Goal: Transaction & Acquisition: Purchase product/service

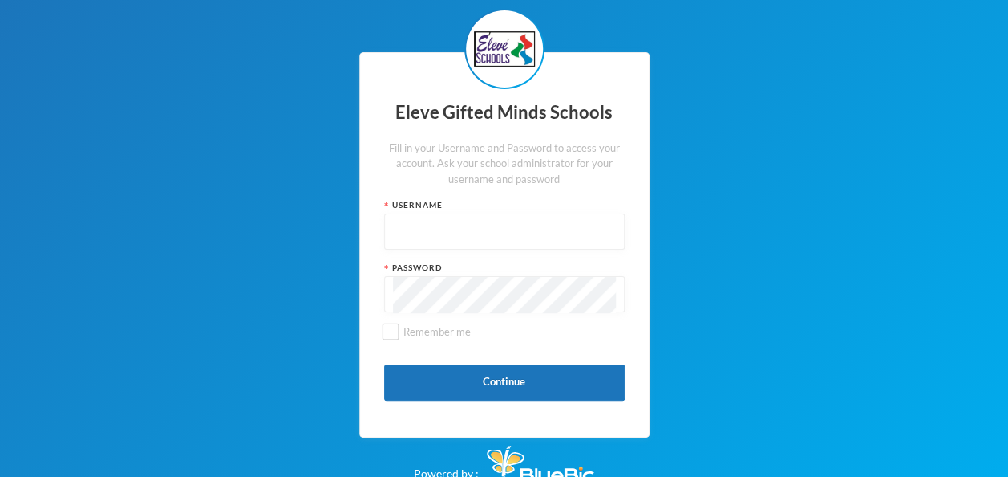
paste input "s0159"
type input "s0159"
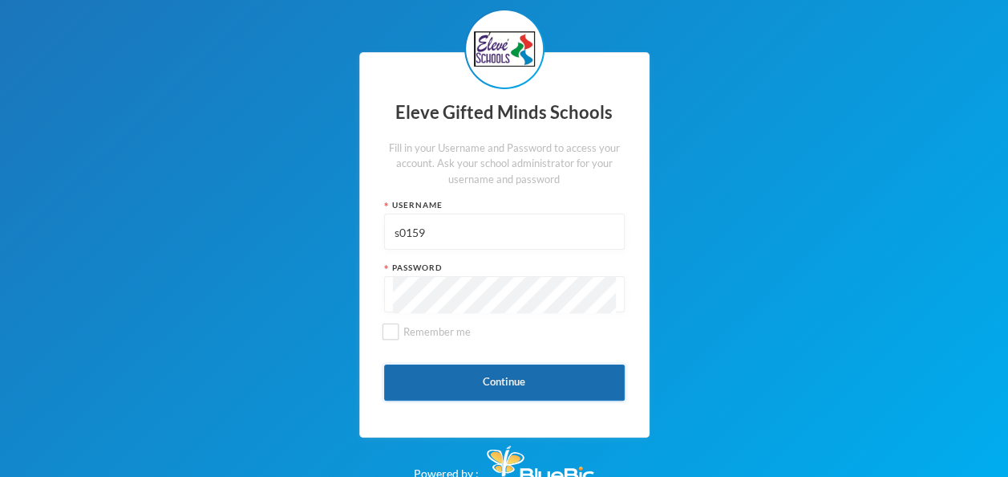
click at [505, 387] on button "Continue" at bounding box center [504, 382] width 241 height 36
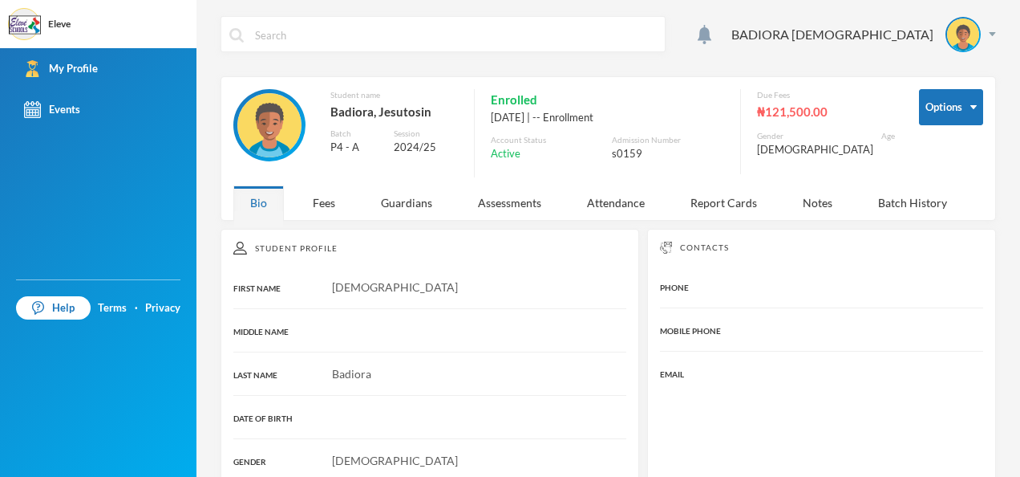
click at [363, 288] on span "Jesutosin" at bounding box center [395, 287] width 126 height 14
click at [966, 114] on button "Options" at bounding box center [951, 107] width 64 height 36
click at [956, 108] on button "Options" at bounding box center [951, 107] width 64 height 36
click at [327, 201] on div "Fees" at bounding box center [324, 202] width 56 height 34
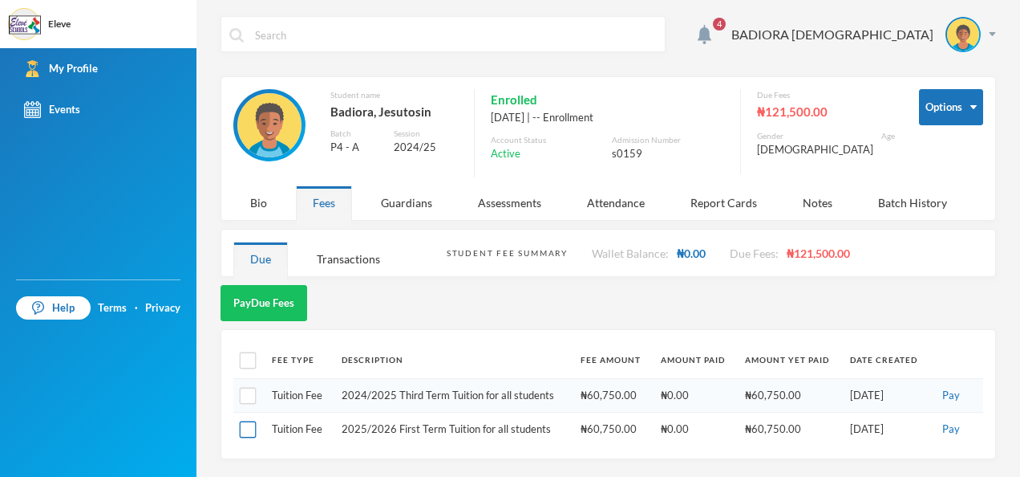
click at [255, 423] on input "checkbox" at bounding box center [248, 429] width 17 height 17
checkbox input "true"
click at [712, 34] on img at bounding box center [705, 34] width 14 height 19
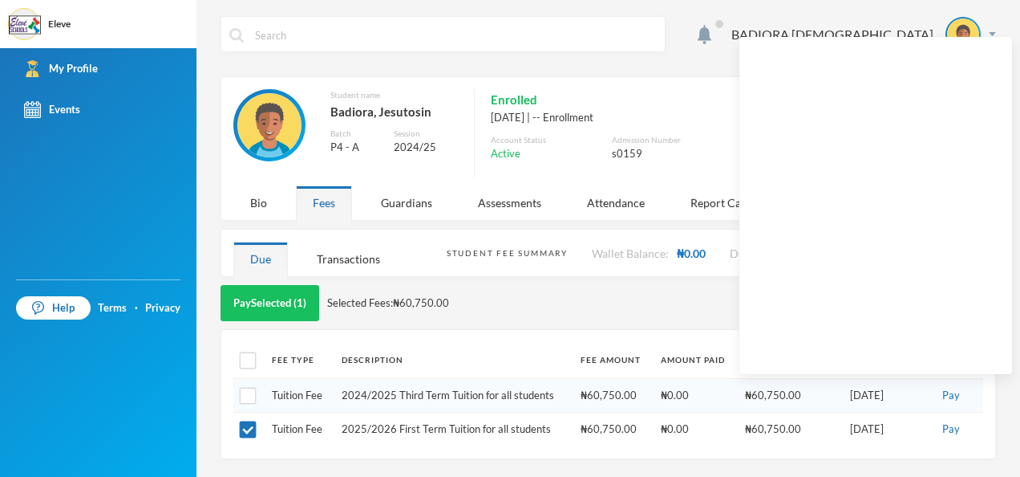
click at [1018, 98] on div "BADIORA JESUTOSIN Options Student name Badiora, Jesutosin Batch P4 - A Session …" at bounding box center [609, 238] width 824 height 477
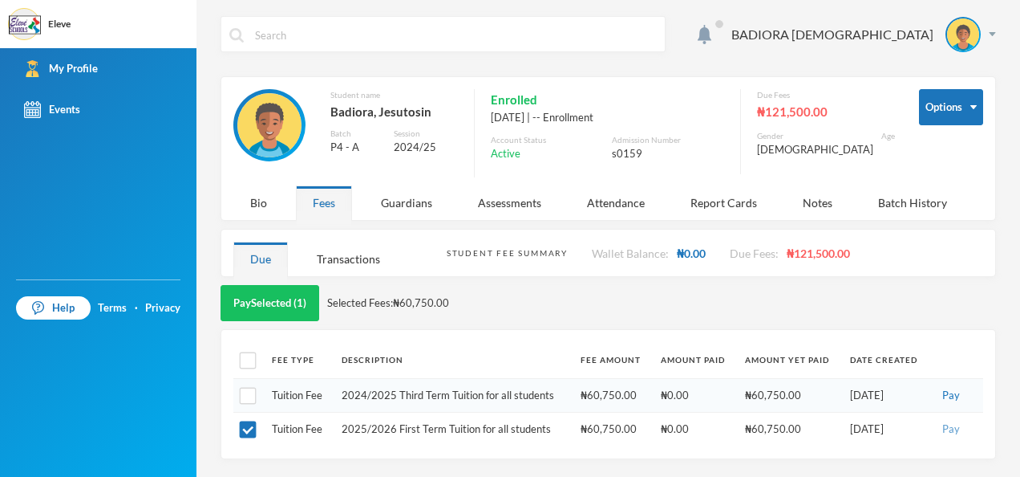
click at [947, 428] on button "Pay" at bounding box center [951, 429] width 27 height 18
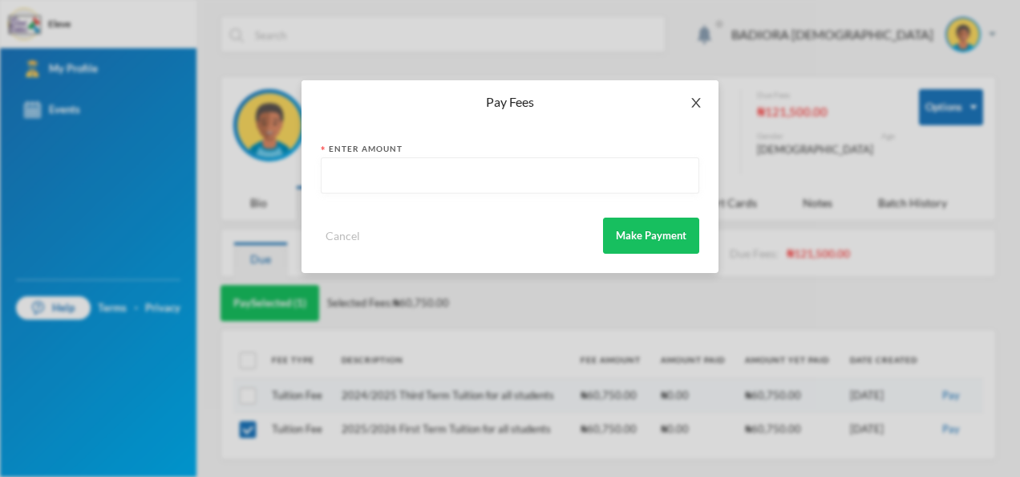
click at [692, 103] on icon "icon: close" at bounding box center [696, 102] width 13 height 13
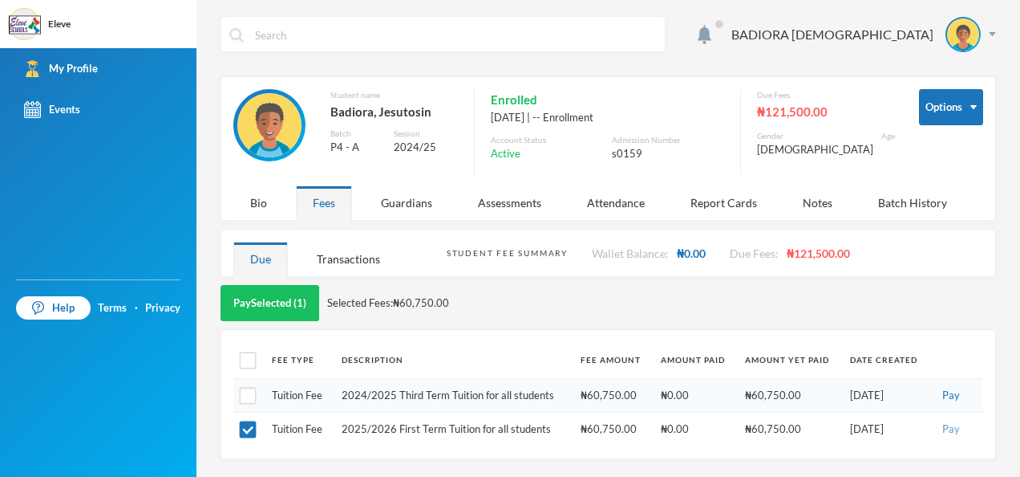
click at [945, 422] on button "Pay" at bounding box center [951, 429] width 27 height 18
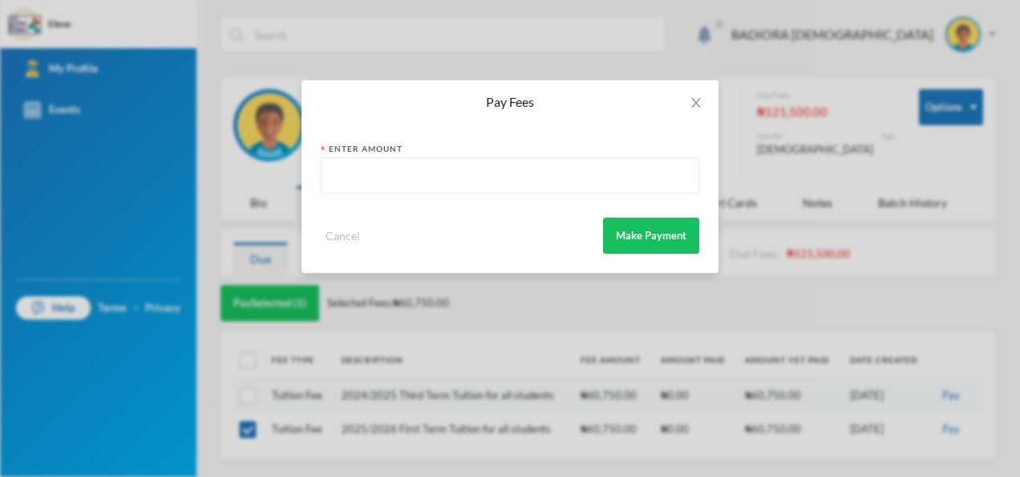
click at [504, 187] on input "text" at bounding box center [510, 176] width 361 height 36
type input "60750"
click at [672, 236] on button "Make Payment" at bounding box center [651, 235] width 96 height 36
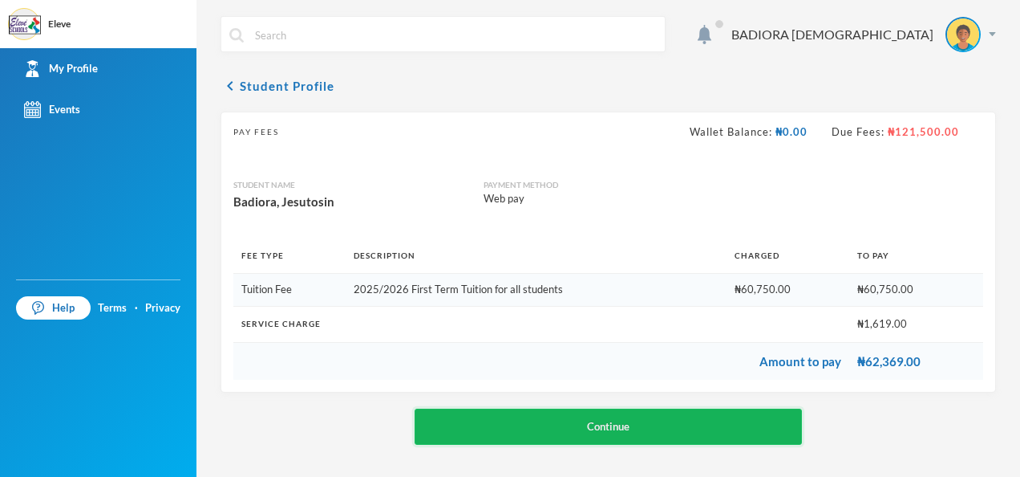
click at [631, 420] on button "Continue" at bounding box center [609, 426] width 388 height 36
click at [642, 416] on button "Continue" at bounding box center [609, 426] width 388 height 36
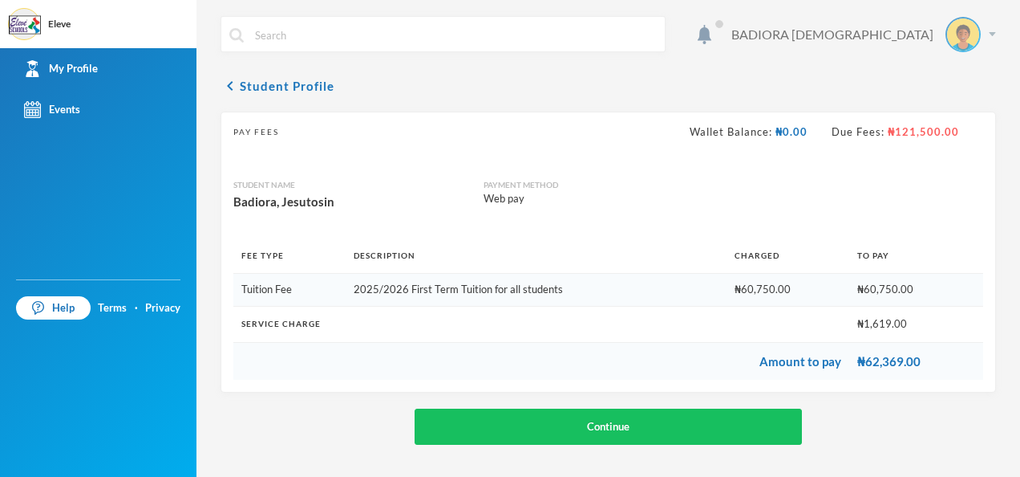
click at [996, 33] on img at bounding box center [992, 34] width 7 height 4
click at [1020, 70] on html "Eleve Your Bluebic Account Eleve Gifted Minds Schools Add a New School My Profi…" at bounding box center [510, 238] width 1020 height 477
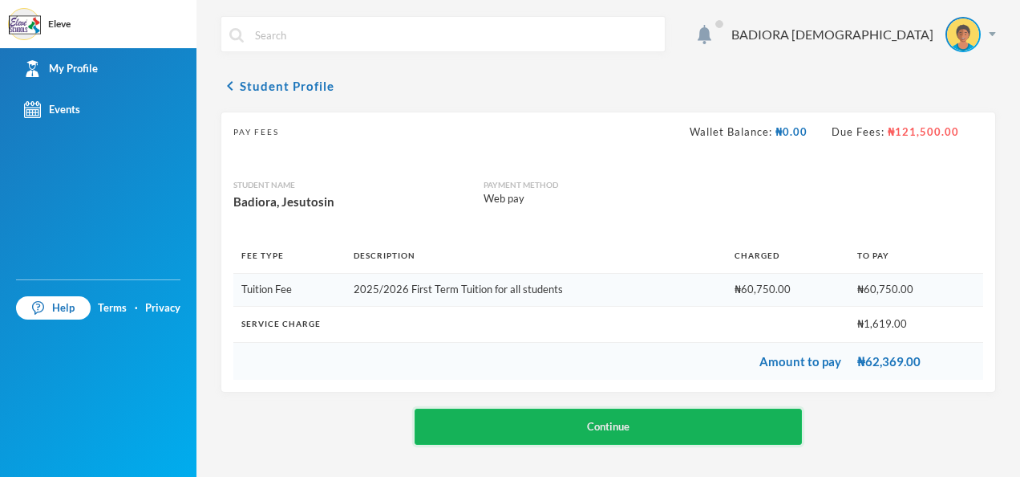
click at [740, 417] on button "Continue" at bounding box center [609, 426] width 388 height 36
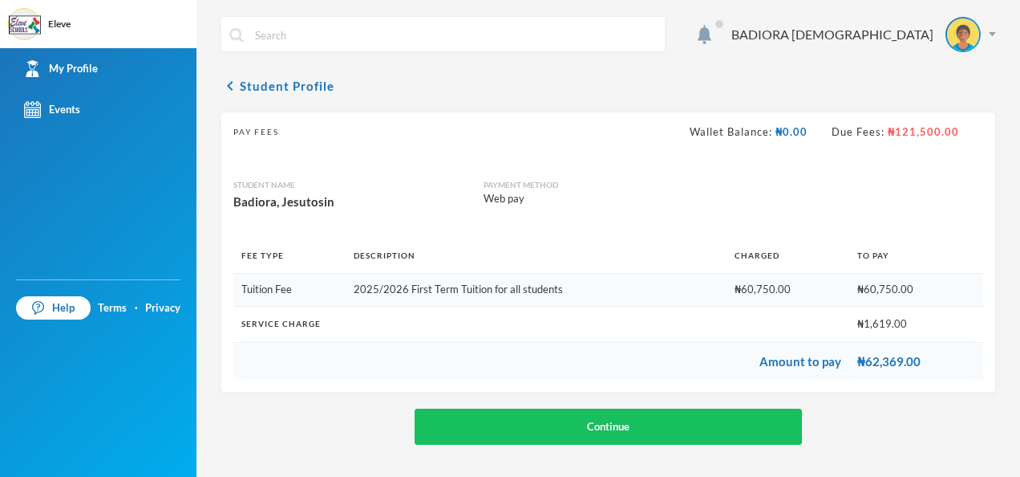
click at [911, 132] on span "₦121,500.00" at bounding box center [922, 131] width 75 height 13
click at [37, 112] on img at bounding box center [32, 109] width 17 height 17
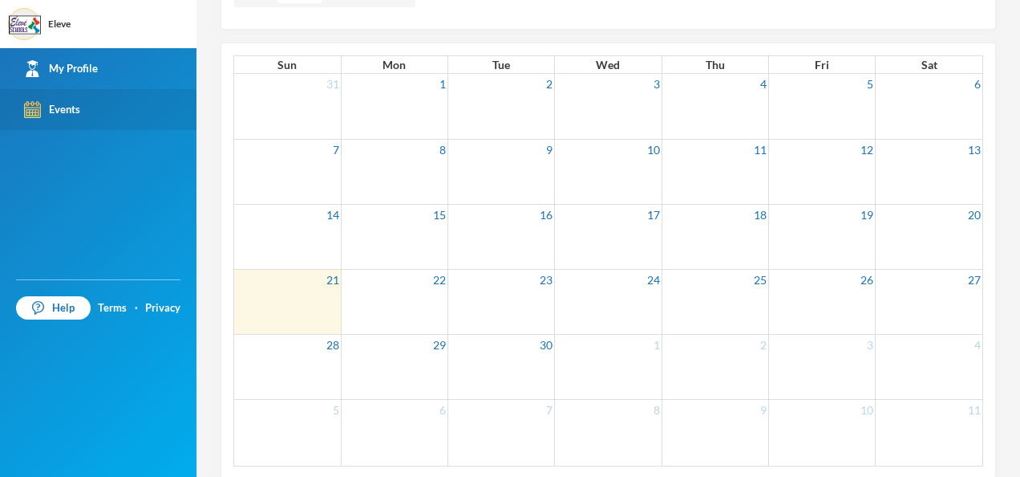
scroll to position [185, 0]
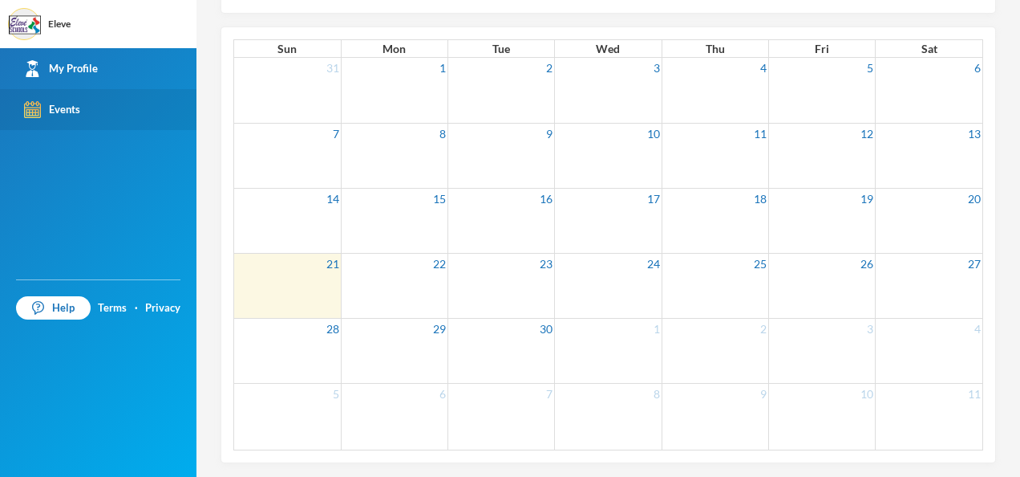
click at [298, 290] on td at bounding box center [287, 285] width 107 height 65
click at [323, 284] on td at bounding box center [287, 285] width 107 height 65
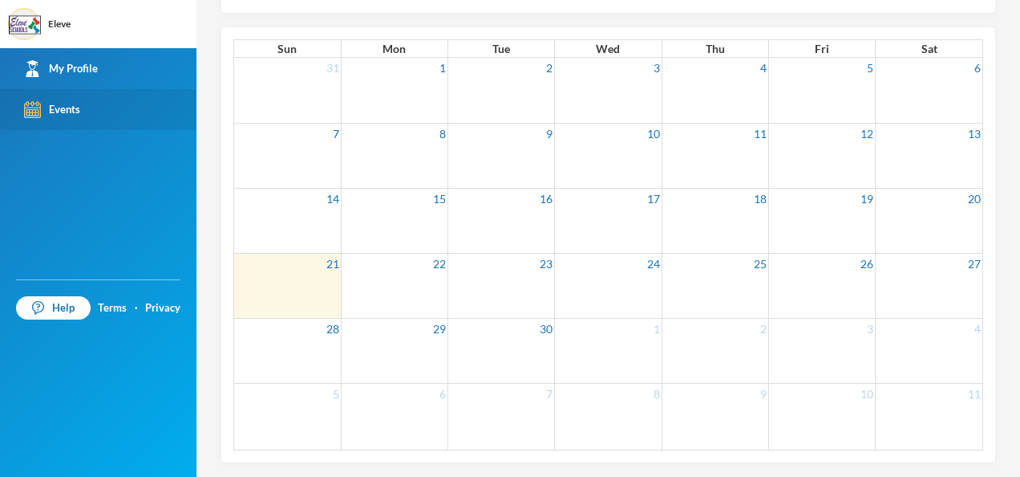
click at [323, 284] on td at bounding box center [287, 285] width 107 height 65
click at [383, 279] on td at bounding box center [394, 285] width 107 height 65
click at [106, 64] on link "My Profile" at bounding box center [98, 68] width 197 height 41
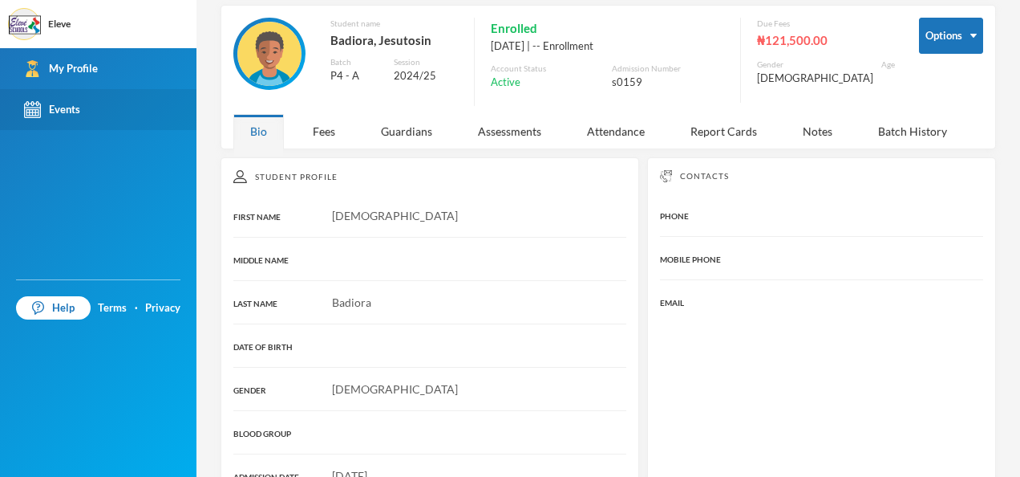
scroll to position [185, 0]
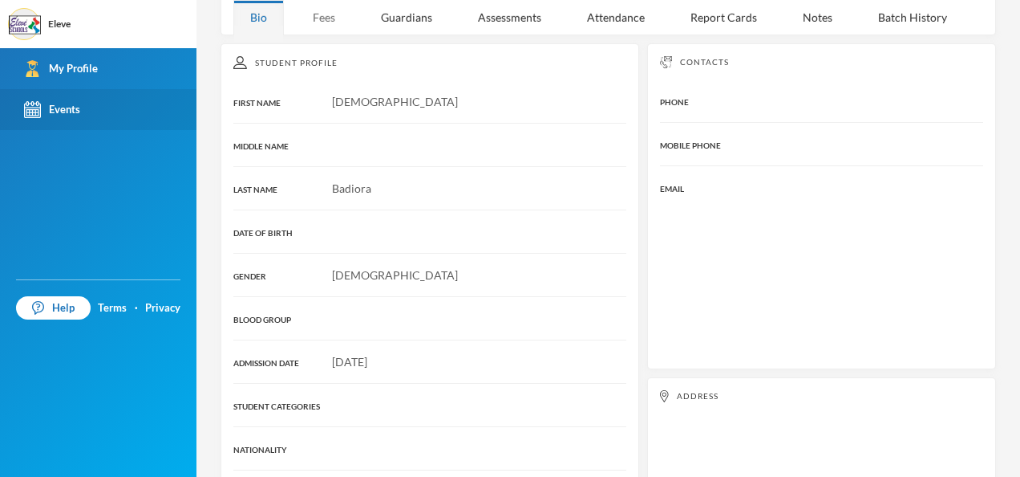
click at [319, 18] on div "Fees" at bounding box center [324, 17] width 56 height 34
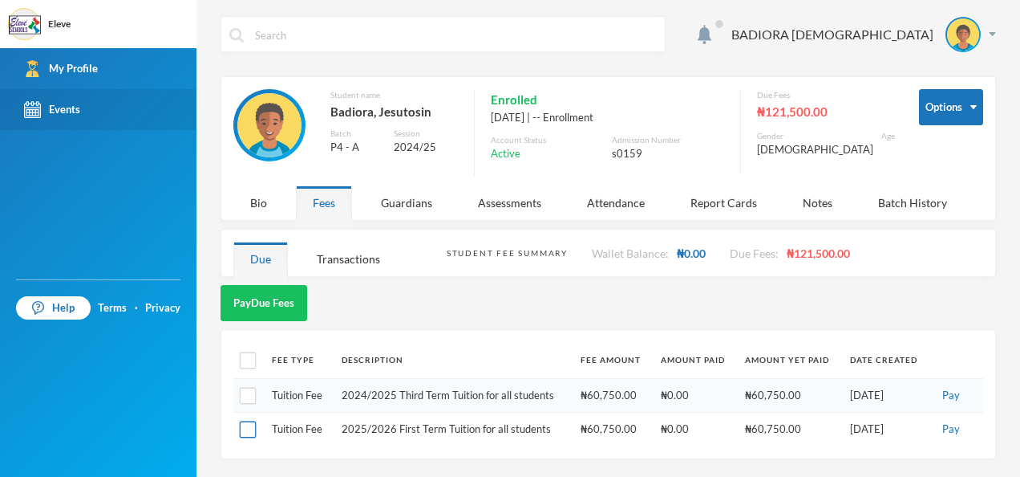
click at [245, 428] on input "checkbox" at bounding box center [248, 429] width 17 height 17
checkbox input "true"
click at [951, 426] on button "Pay" at bounding box center [951, 429] width 27 height 18
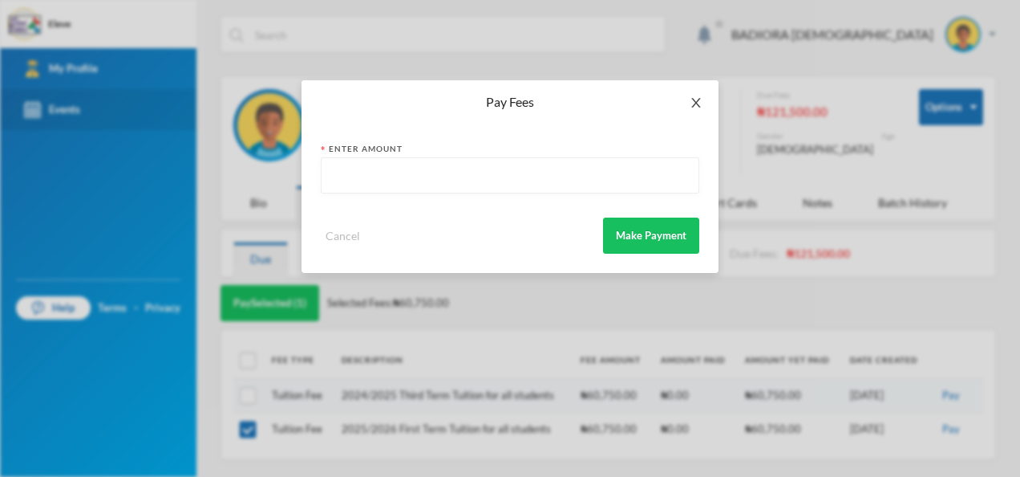
click at [704, 103] on span "Close" at bounding box center [696, 102] width 45 height 45
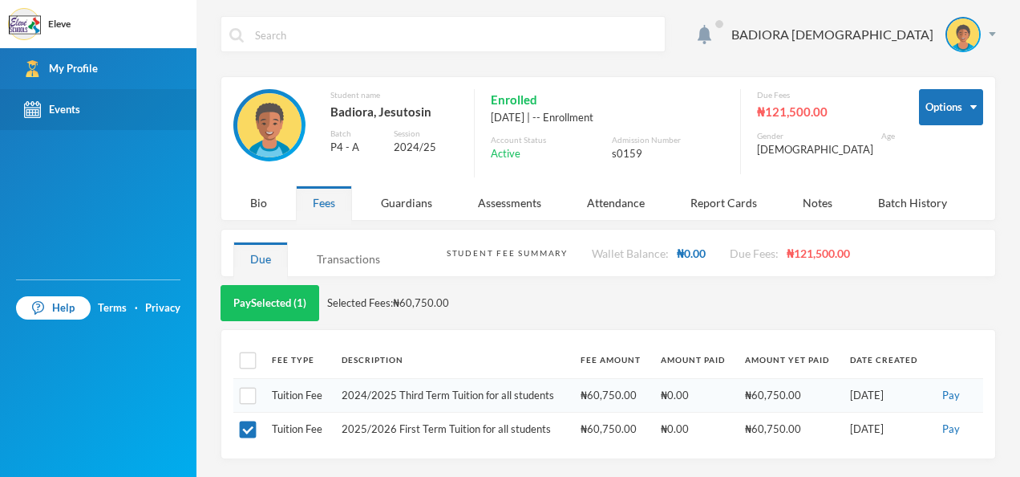
click at [355, 264] on div "Transactions" at bounding box center [348, 258] width 97 height 34
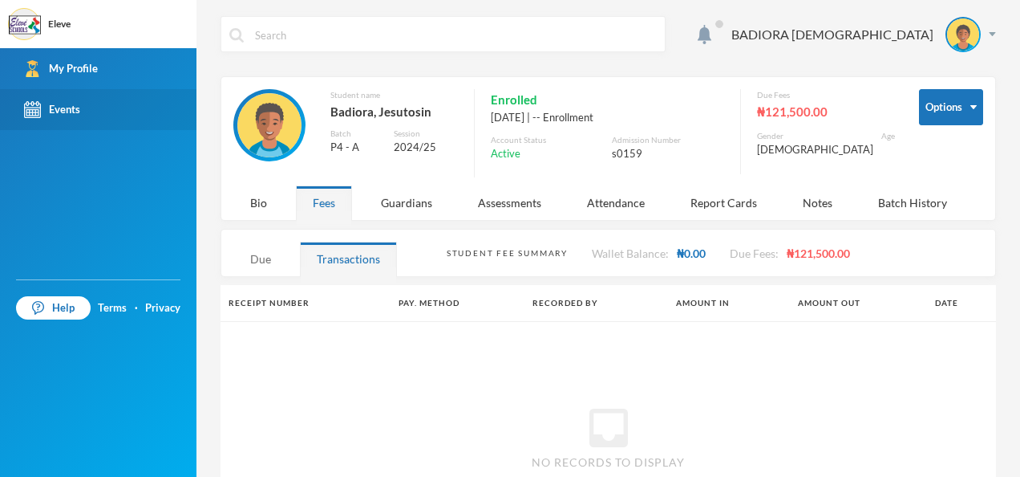
click at [249, 247] on div "Due" at bounding box center [260, 258] width 55 height 34
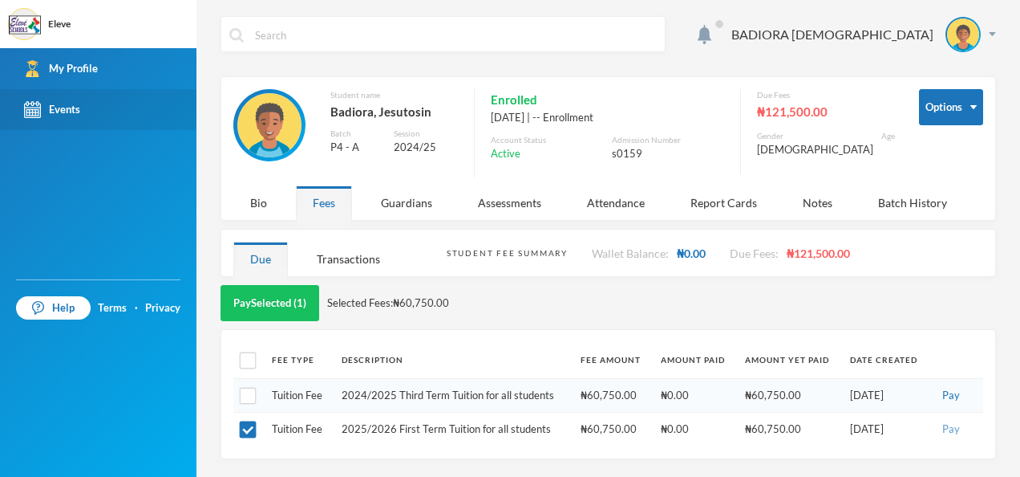
click at [954, 427] on button "Pay" at bounding box center [951, 429] width 27 height 18
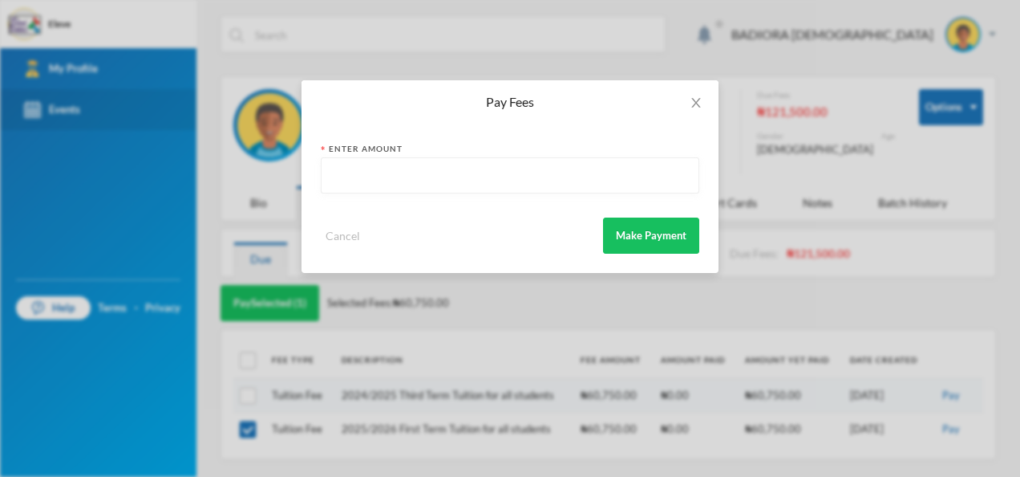
click at [560, 181] on input "text" at bounding box center [510, 176] width 361 height 36
type input "60750"
click at [693, 232] on button "Make Payment" at bounding box center [651, 235] width 96 height 36
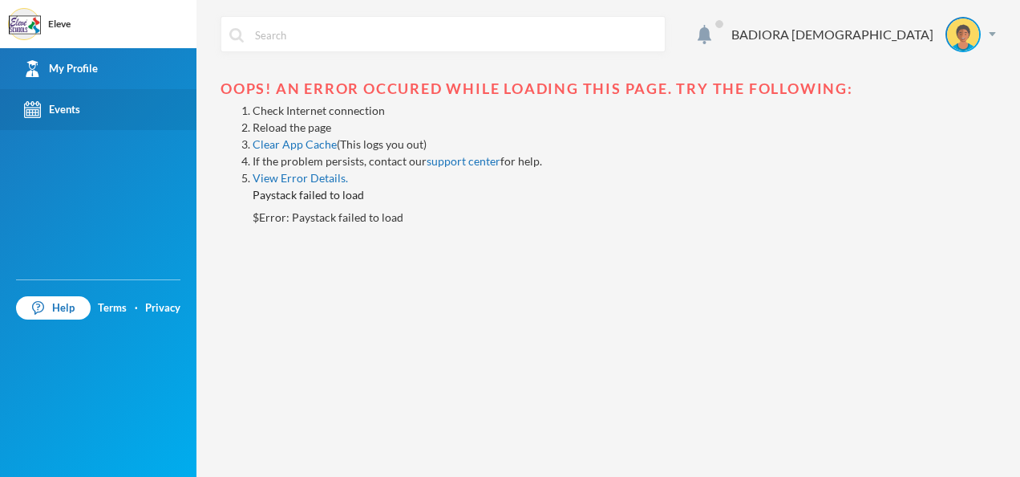
click at [302, 122] on link "Reload the page" at bounding box center [292, 127] width 79 height 14
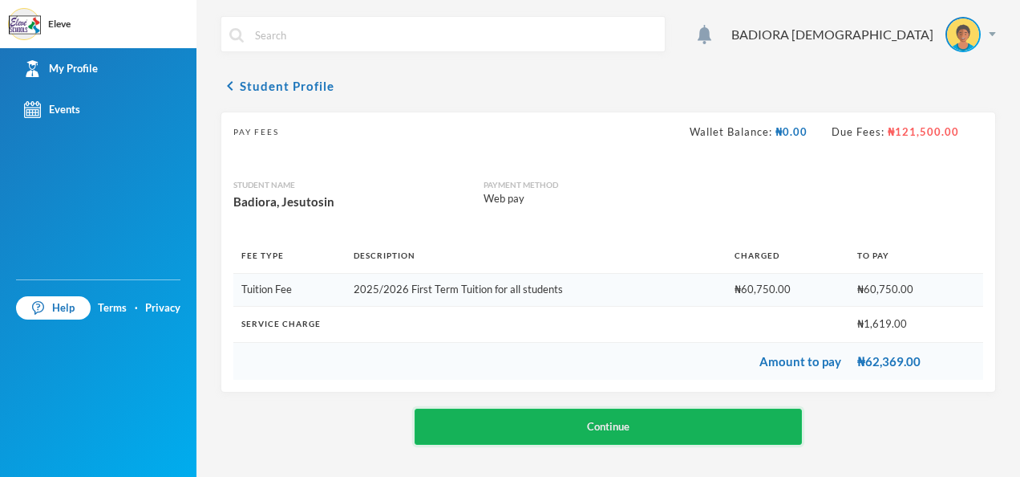
click at [573, 419] on button "Continue" at bounding box center [609, 426] width 388 height 36
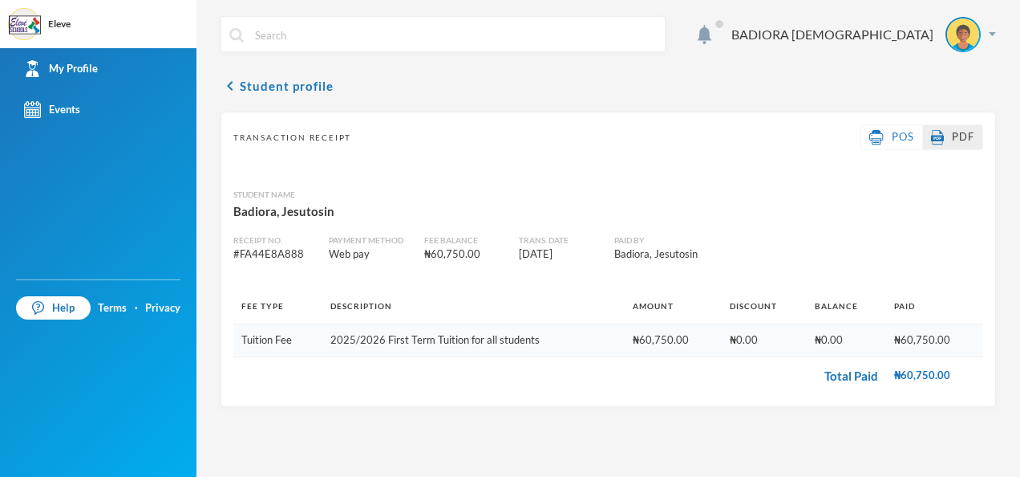
click at [960, 132] on span "PDF" at bounding box center [963, 136] width 22 height 13
click at [966, 140] on span "PDF" at bounding box center [963, 136] width 22 height 13
click at [992, 34] on img at bounding box center [992, 34] width 7 height 4
click at [957, 82] on div "My Profile" at bounding box center [953, 79] width 72 height 17
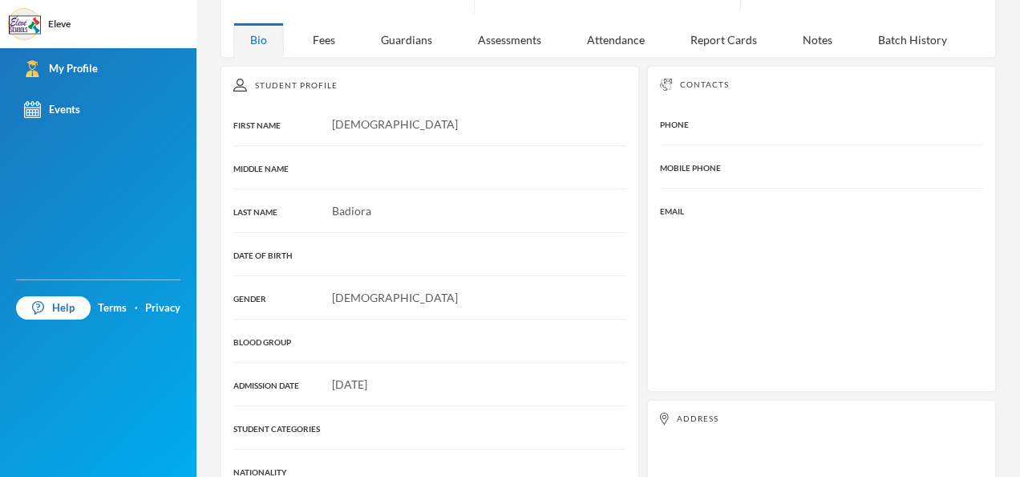
scroll to position [120, 0]
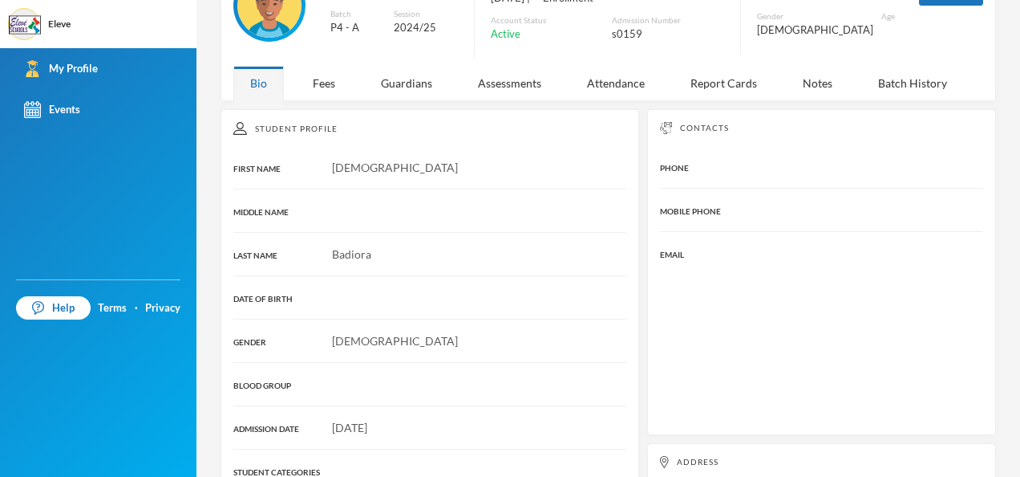
click at [358, 218] on div "Student Profile FIRST NAME Jesutosin MIDDLE NAME LAST NAME Badiora DATE OF BIRT…" at bounding box center [430, 387] width 419 height 556
click at [352, 172] on span "Jesutosin" at bounding box center [395, 167] width 126 height 14
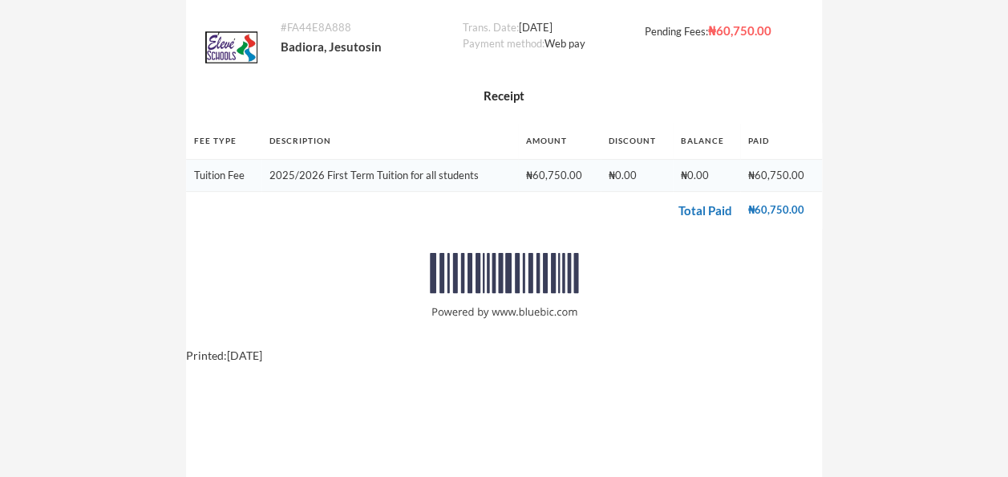
drag, startPoint x: 1016, startPoint y: 154, endPoint x: 645, endPoint y: 347, distance: 417.7
click at [645, 347] on div "# FA44E8A888 Badiora, Jesutosin Trans. Date: [DATE] Payment method: Web pay Pen…" at bounding box center [504, 450] width 637 height 901
drag, startPoint x: 675, startPoint y: 2, endPoint x: 606, endPoint y: 67, distance: 94.8
click at [606, 67] on div "Trans. Date: [DATE] Payment method: Web pay" at bounding box center [552, 47] width 178 height 55
click at [919, 335] on div "# FA44E8A888 Badiora, Jesutosin Trans. Date: [DATE] Payment method: Web pay Pen…" at bounding box center [504, 450] width 1008 height 901
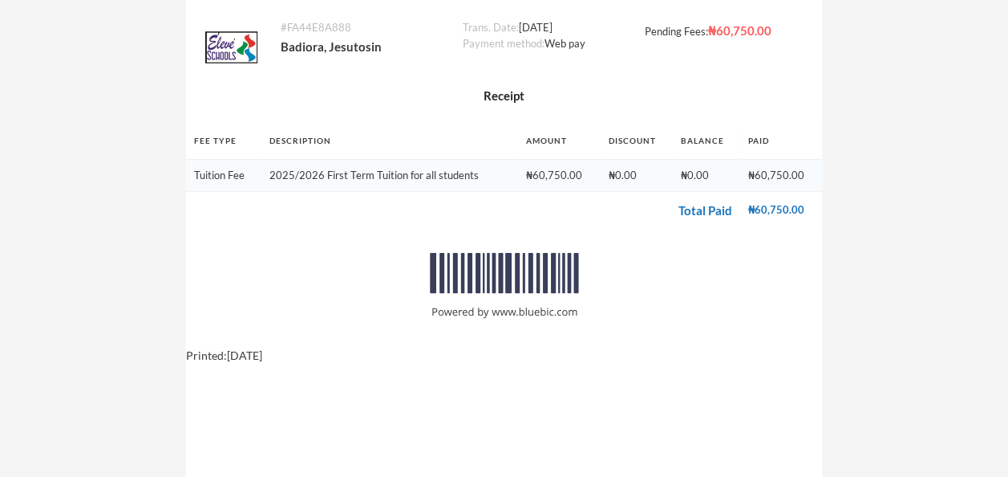
click at [969, 169] on div "# FA44E8A888 Badiora, Jesutosin Trans. Date: September 21, 2025 Payment method:…" at bounding box center [504, 450] width 1008 height 901
click at [979, 96] on div "# FA44E8A888 Badiora, Jesutosin Trans. Date: [DATE] Payment method: Web pay Pen…" at bounding box center [504, 450] width 1008 height 901
